Goal: Task Accomplishment & Management: Manage account settings

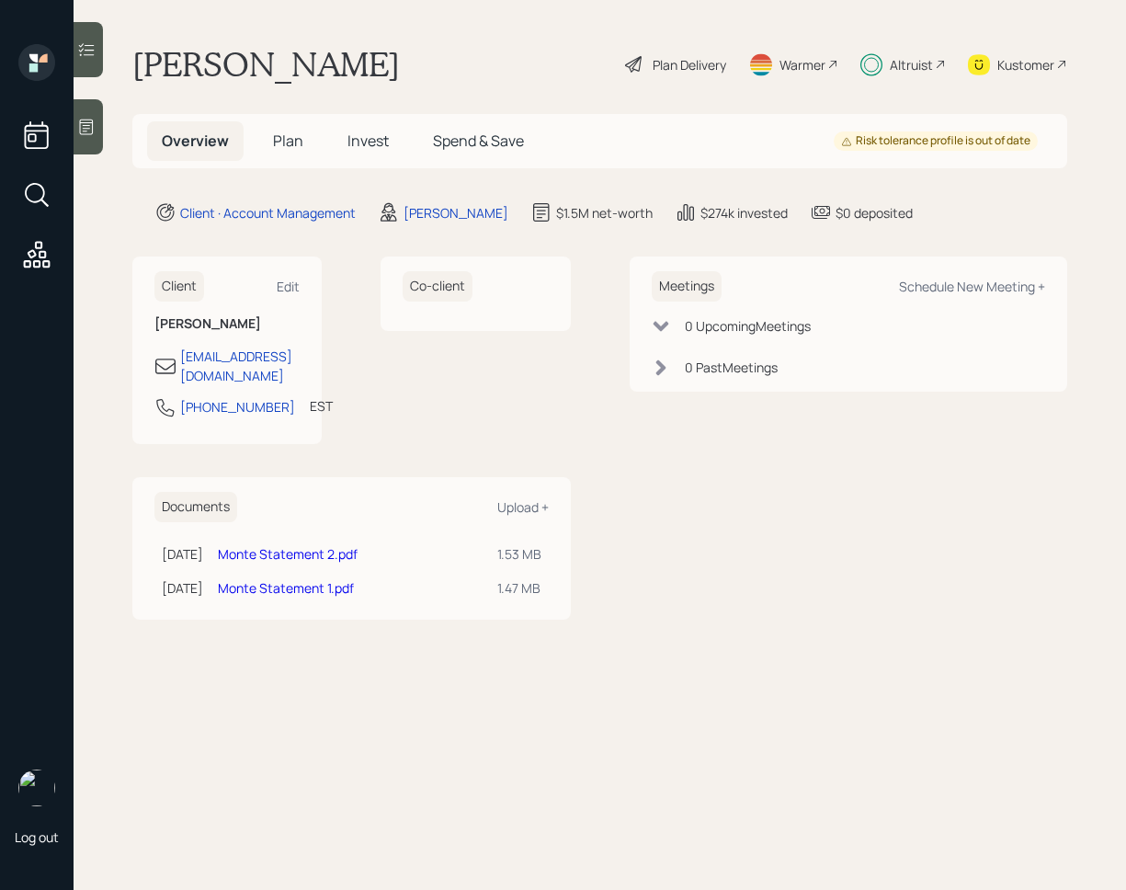
click at [97, 65] on div at bounding box center [88, 49] width 29 height 55
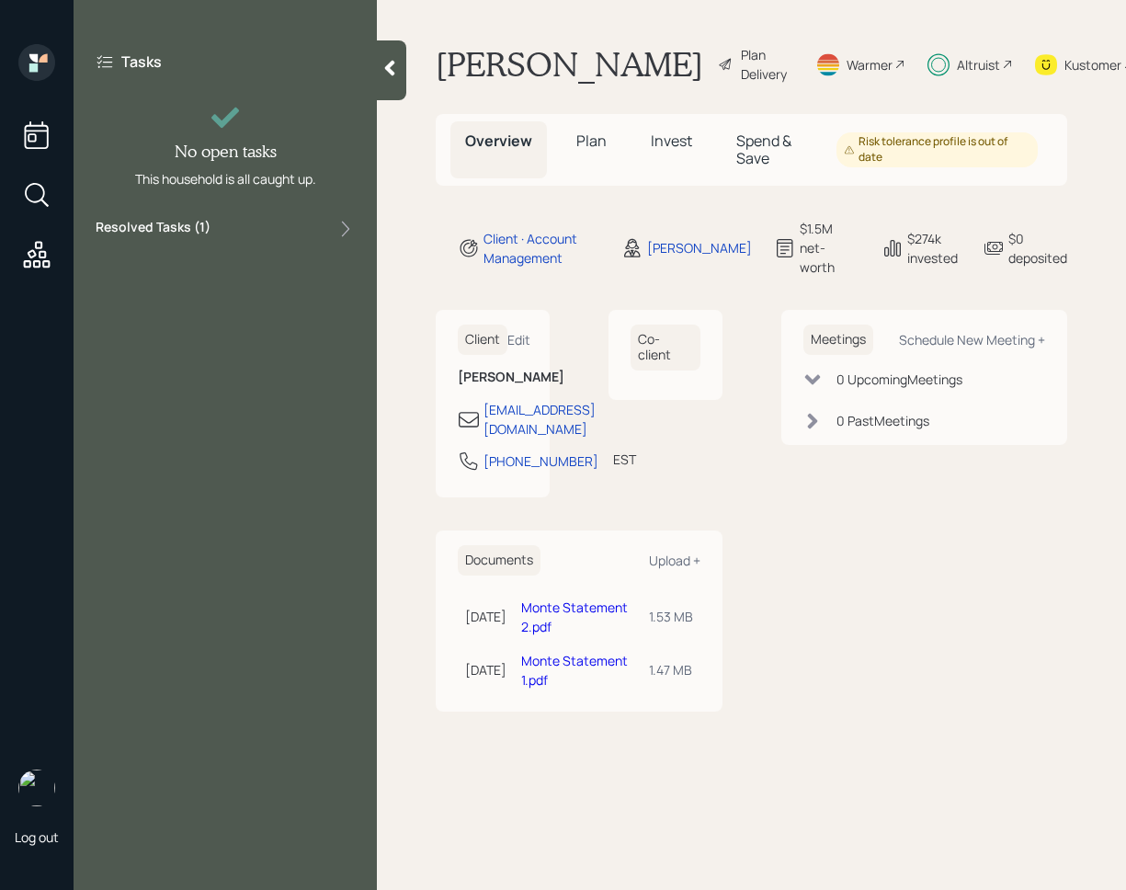
click at [216, 238] on div "Resolved Tasks ( 1 )" at bounding box center [225, 229] width 259 height 22
click at [218, 233] on div "Resolved Tasks ( 1 )" at bounding box center [225, 229] width 259 height 22
click at [380, 85] on div at bounding box center [391, 70] width 29 height 60
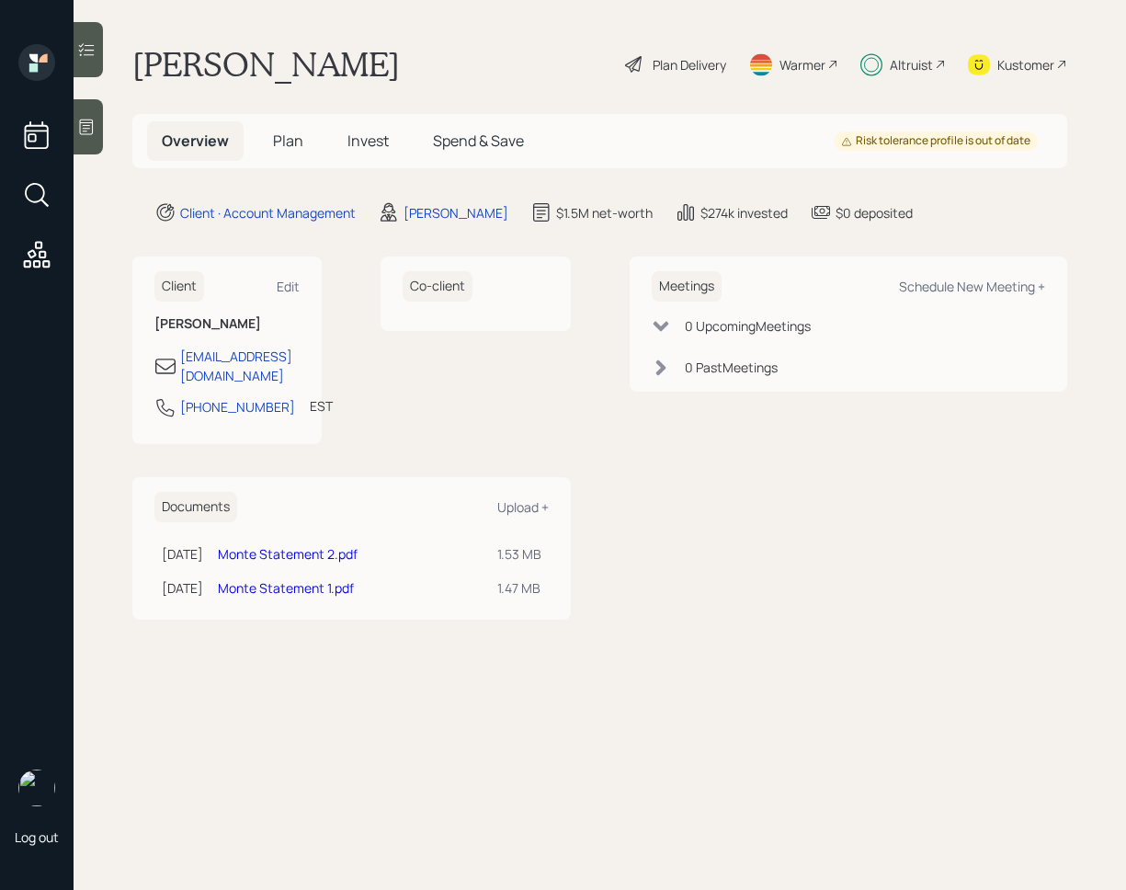
click at [284, 145] on span "Plan" at bounding box center [288, 141] width 30 height 20
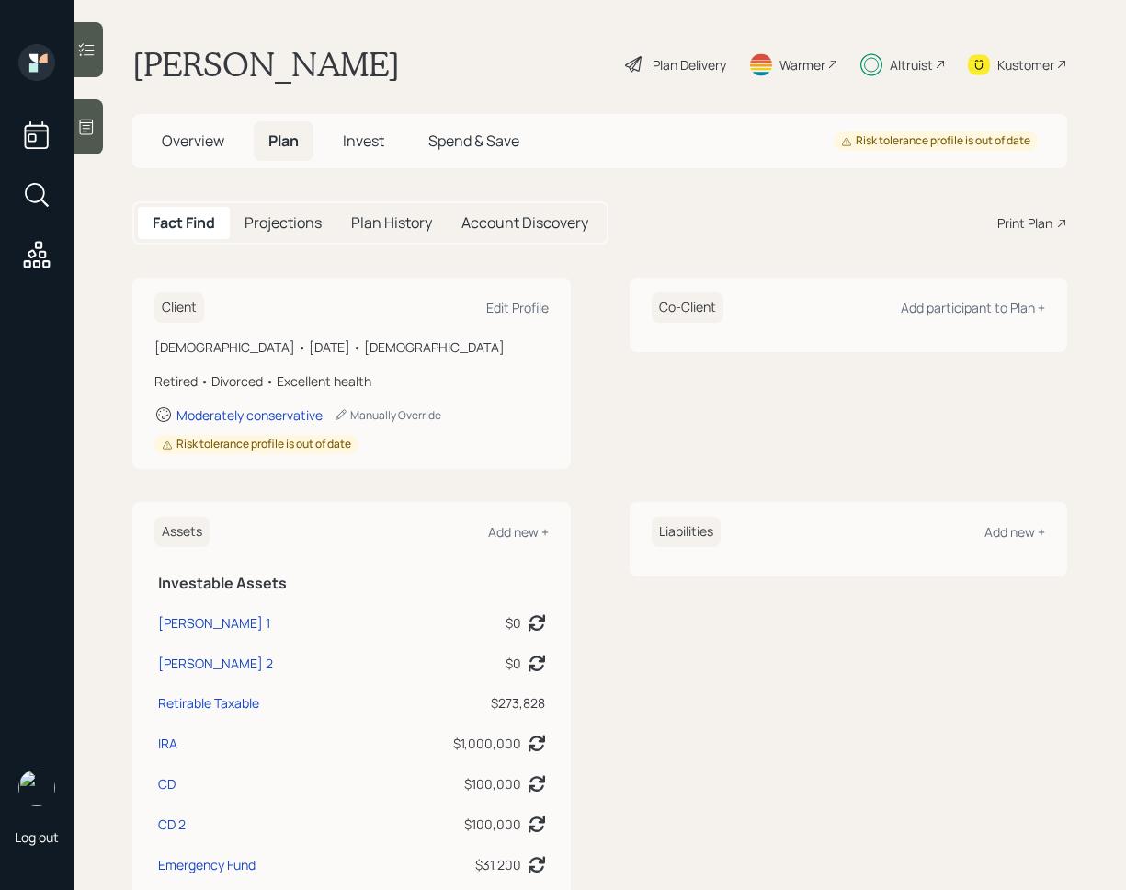
click at [376, 147] on span "Invest" at bounding box center [363, 141] width 41 height 20
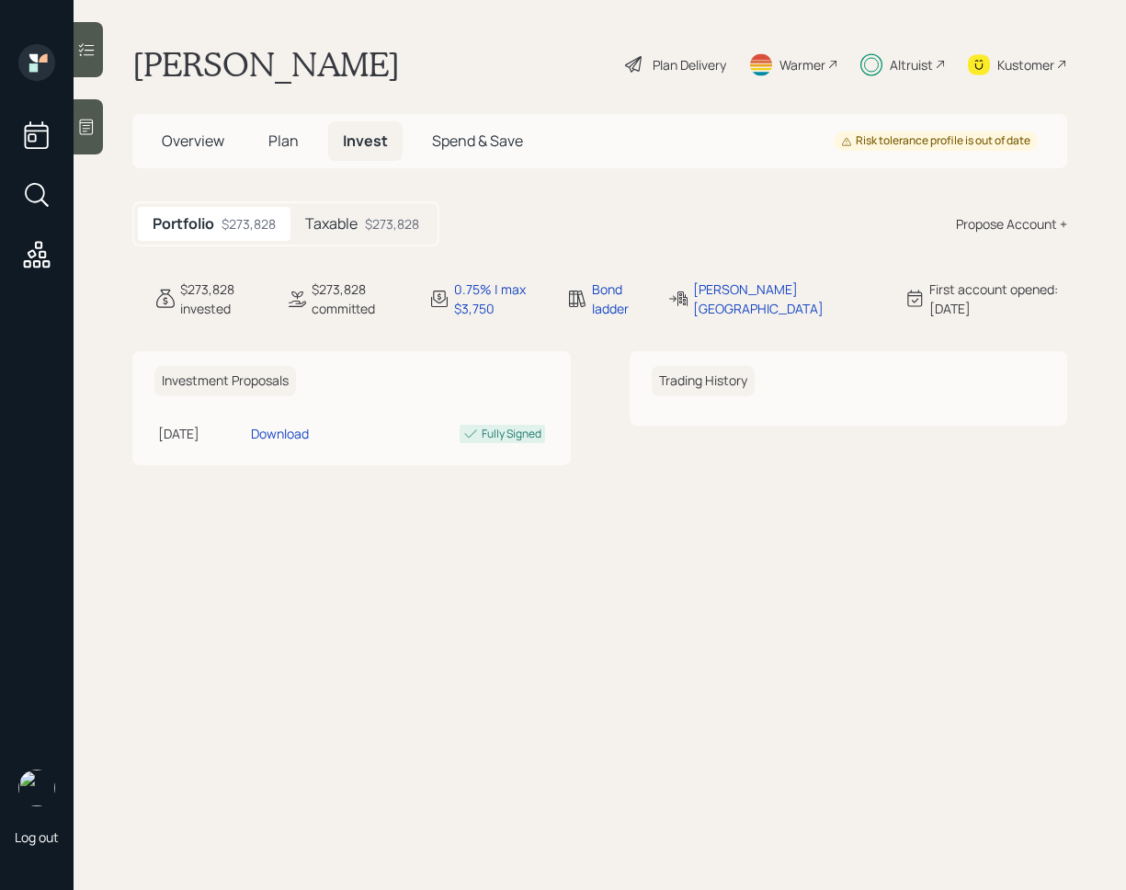
click at [338, 216] on h5 "Taxable" at bounding box center [331, 223] width 52 height 17
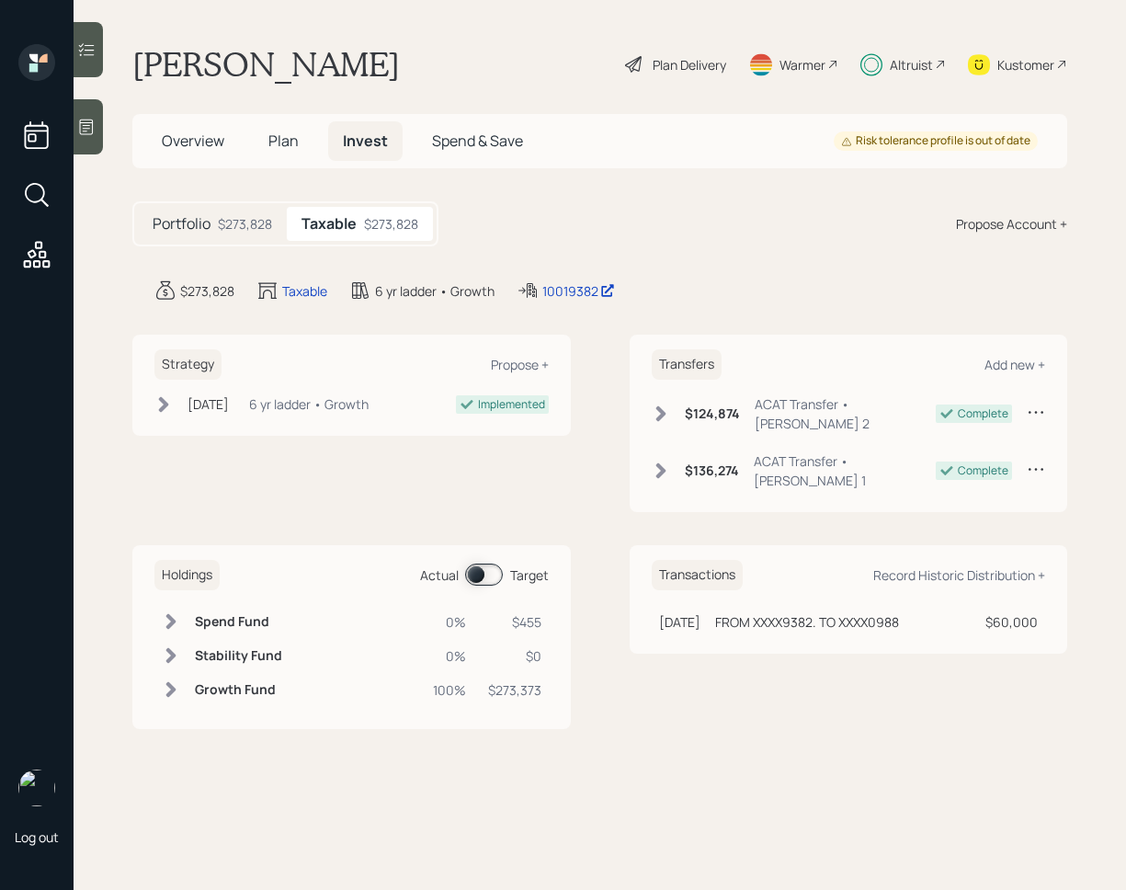
click at [475, 563] on span at bounding box center [484, 574] width 38 height 22
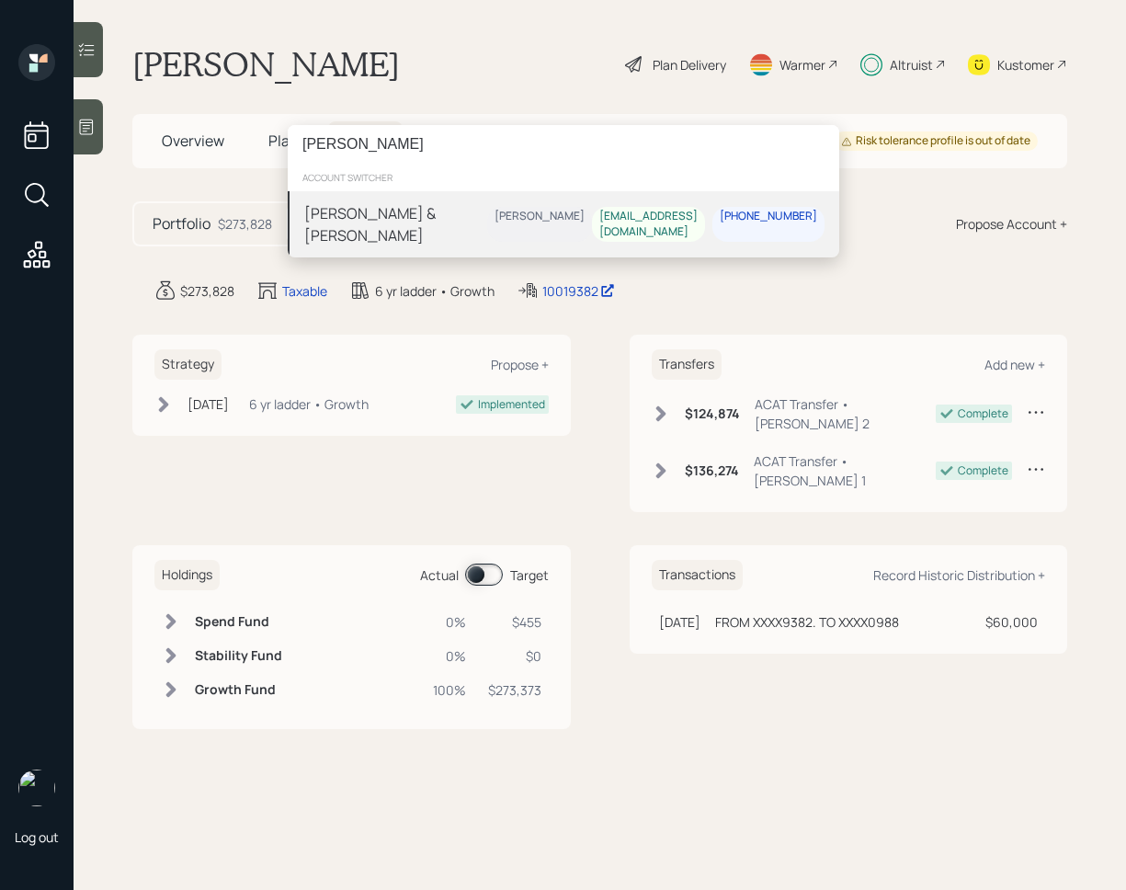
type input "Janet Melvin"
click at [495, 224] on div "Harrison Schaefer" at bounding box center [540, 217] width 90 height 16
